Goal: Check status

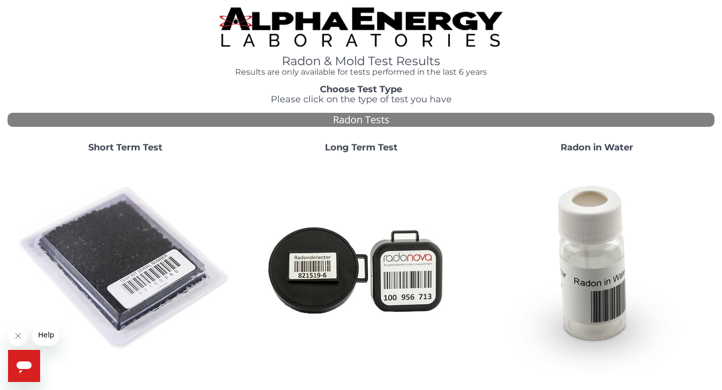
click at [147, 153] on strong "Short Term Test" at bounding box center [125, 147] width 74 height 11
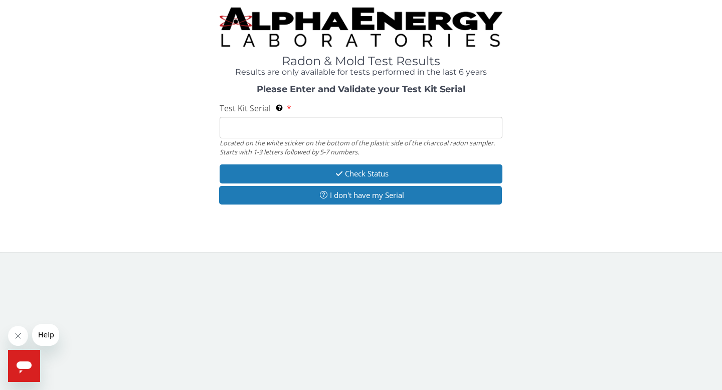
click at [284, 134] on input "Test Kit Serial Located on the white sticker on the bottom of the plastic side …" at bounding box center [361, 128] width 283 height 22
paste input "LR107915"
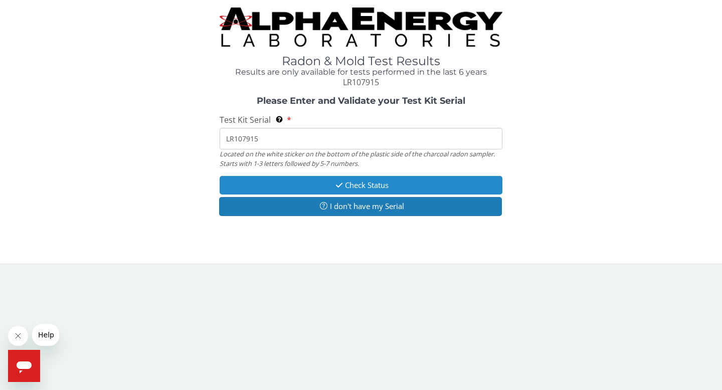
type input "LR107915"
click at [320, 187] on button "Check Status" at bounding box center [361, 185] width 283 height 19
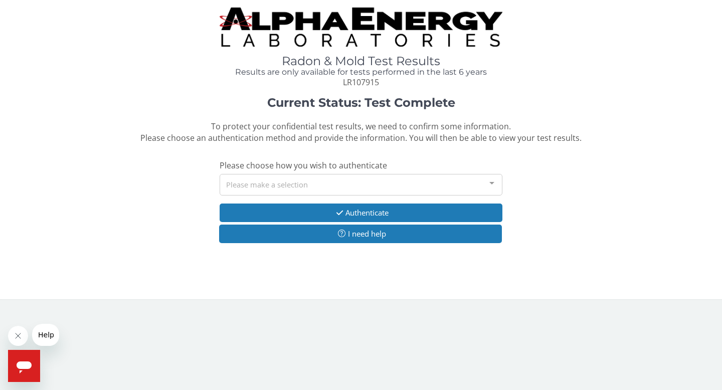
click at [350, 186] on div "Please make a selection" at bounding box center [361, 185] width 283 height 22
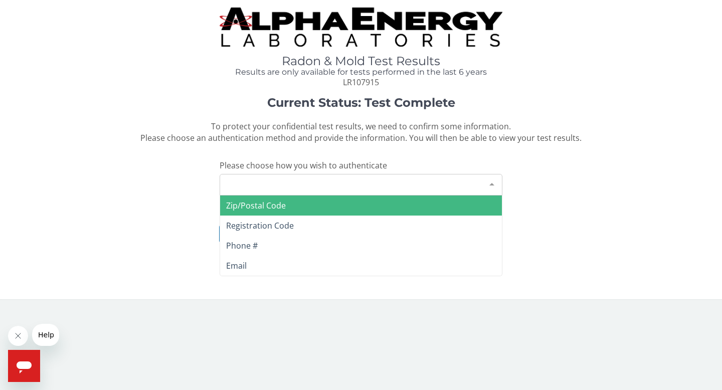
click at [300, 205] on span "Zip/Postal Code" at bounding box center [361, 206] width 282 height 20
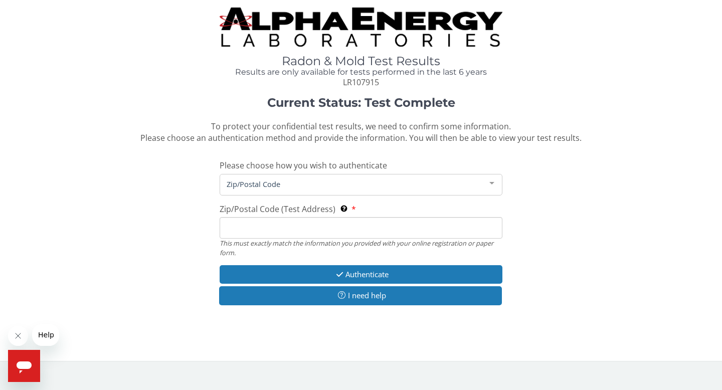
click at [318, 231] on input "Zip/Postal Code (Test Address) This must exactly match the information you prov…" at bounding box center [361, 228] width 283 height 22
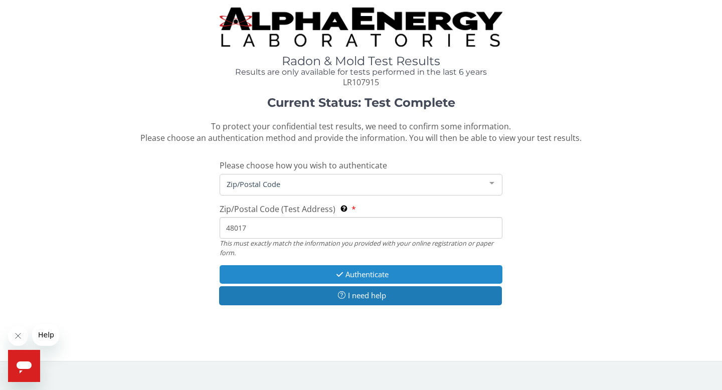
type input "48017"
click at [342, 271] on icon "button" at bounding box center [340, 275] width 12 height 8
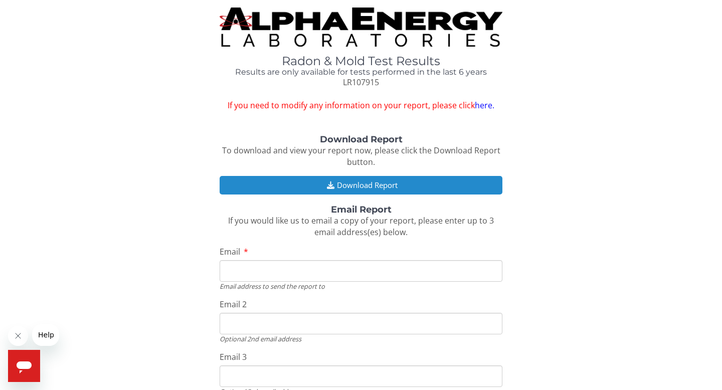
click at [377, 185] on button "Download Report" at bounding box center [361, 185] width 283 height 19
